Goal: Task Accomplishment & Management: Manage account settings

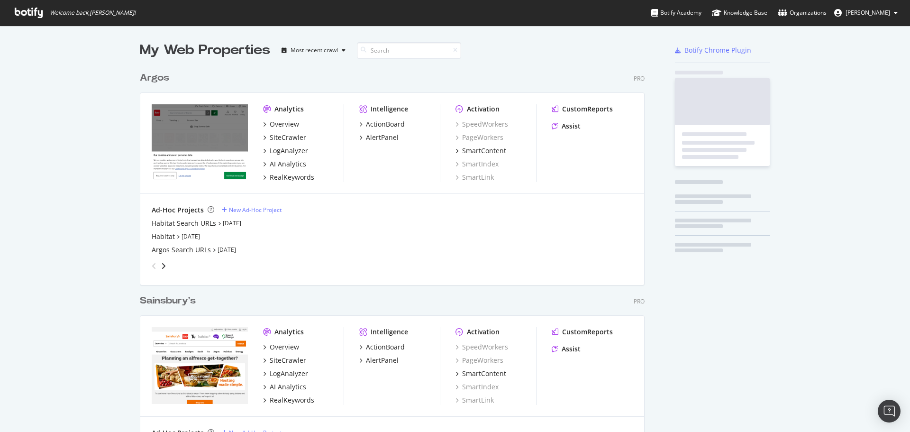
scroll to position [438, 505]
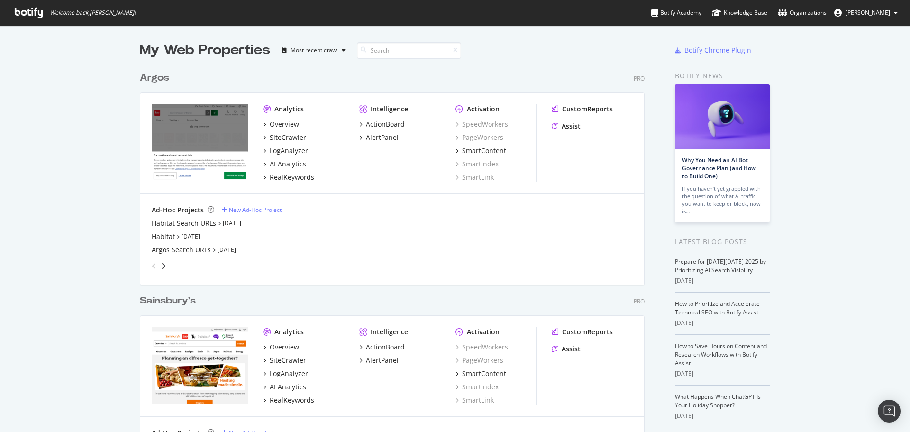
click at [894, 16] on button "[PERSON_NAME]" at bounding box center [866, 12] width 79 height 15
click at [851, 113] on span "Log Out" at bounding box center [850, 116] width 20 height 8
